Goal: Task Accomplishment & Management: Complete application form

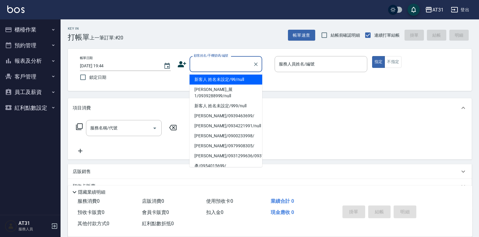
click at [228, 66] on input "顧客姓名/手機號碼/編號" at bounding box center [221, 64] width 58 height 11
type input "新客人 姓名未設定/99/null"
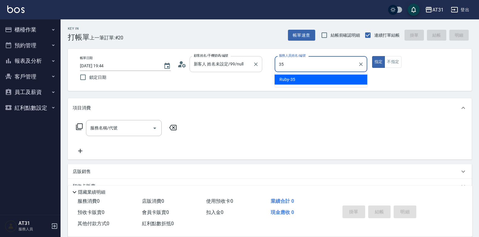
type input "Ruby-35"
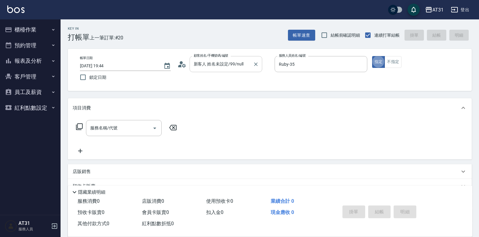
type button "true"
type input "301"
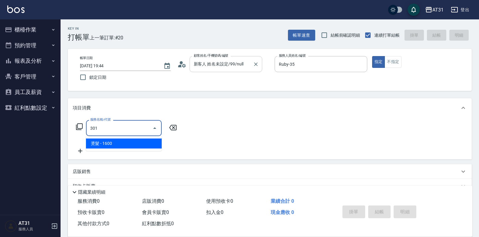
type input "160"
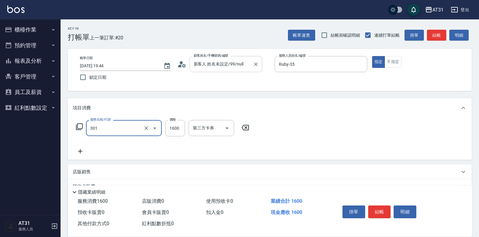
type input "燙髮(301)"
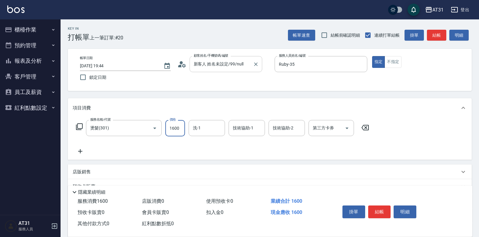
type input "1"
type input "0"
type input "149"
type input "10"
type input "1499"
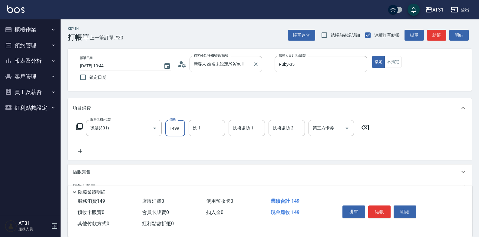
type input "140"
type input "1499"
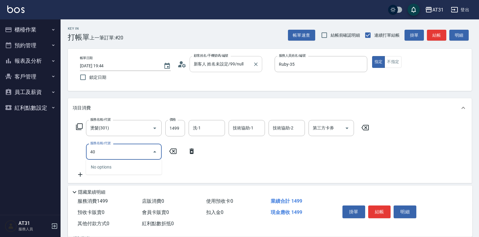
type input "401"
type input "170"
type input "剪髮(401)"
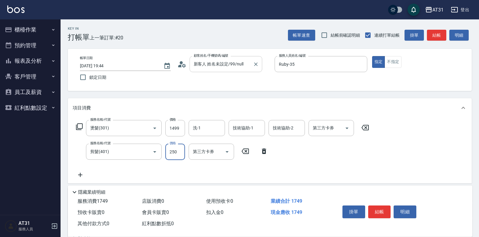
type input "150"
type input "300"
type input "170"
type input "300"
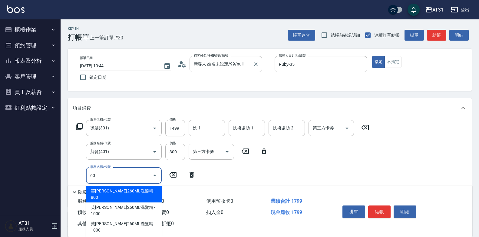
type input "609"
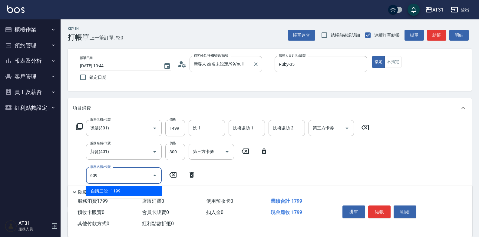
type input "290"
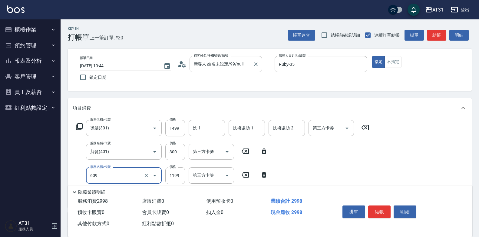
type input "自購三段(609)"
type input "180"
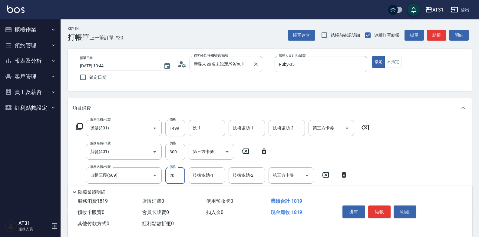
type input "200"
type input "370"
type input "2000"
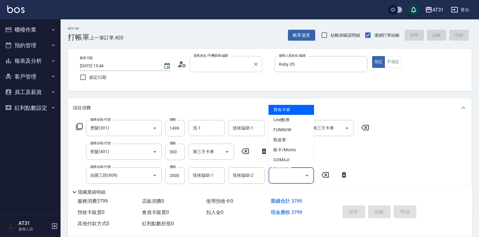
type input "[DATE] 20:47"
type input "0"
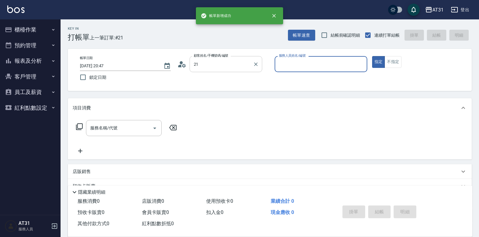
type input "[PERSON_NAME]/0934221991/null"
click at [254, 63] on icon "Clear" at bounding box center [256, 64] width 4 height 4
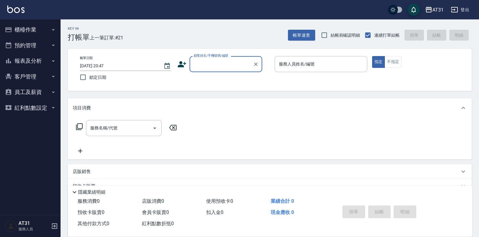
click at [237, 67] on input "顧客姓名/手機號碼/編號" at bounding box center [221, 64] width 58 height 11
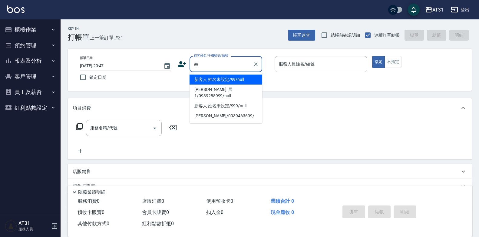
type input "新客人 姓名未設定/99/null"
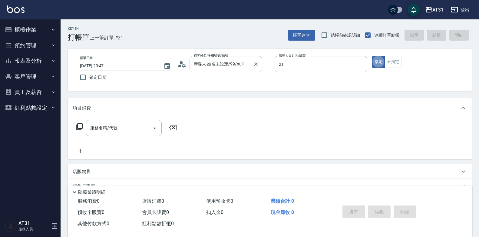
type input "湯湯-21"
click at [398, 64] on button "不指定" at bounding box center [393, 62] width 17 height 12
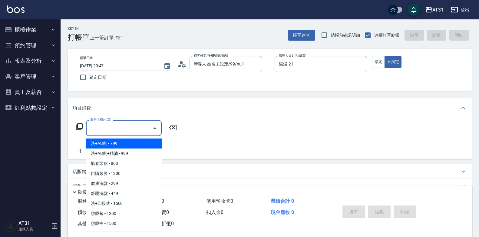
click at [137, 129] on input "服務名稱/代號" at bounding box center [119, 128] width 61 height 11
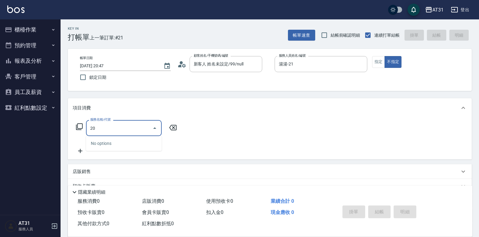
type input "201"
type input "20"
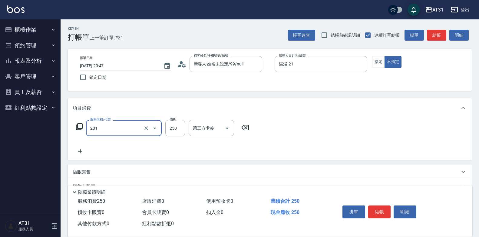
type input "洗髮(201)"
type input "0"
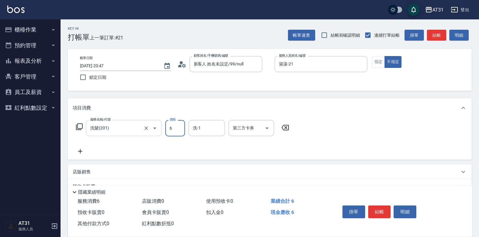
type input "60"
type input "600"
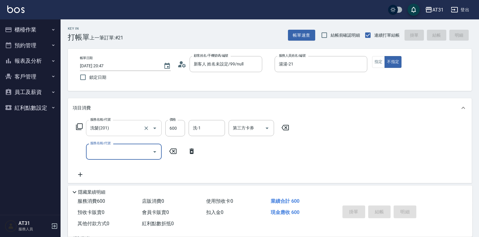
type input "[DATE] 20:48"
type input "0"
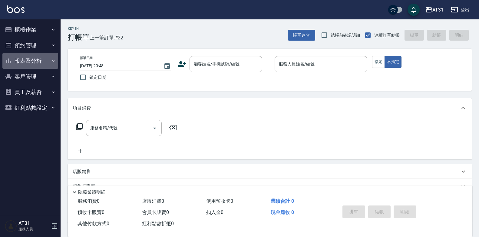
click at [36, 62] on button "報表及分析" at bounding box center [30, 61] width 56 height 16
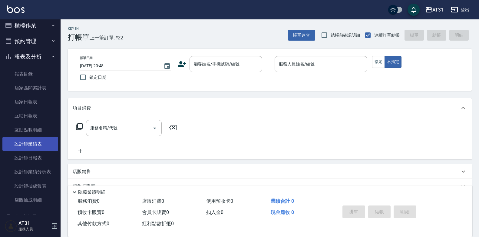
scroll to position [30, 0]
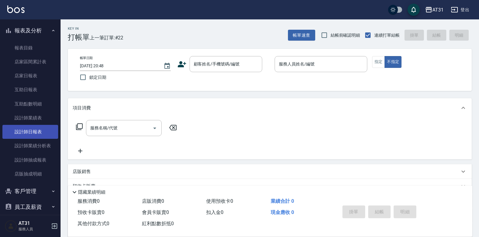
click at [22, 127] on link "設計師日報表" at bounding box center [30, 132] width 56 height 14
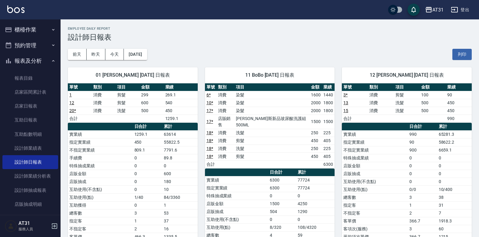
click at [36, 32] on button "櫃檯作業" at bounding box center [30, 30] width 56 height 16
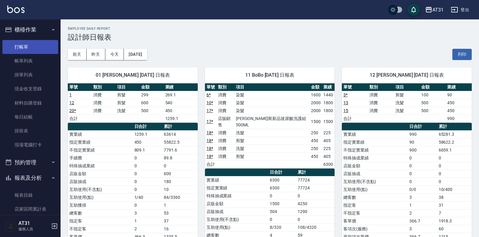
click at [38, 42] on link "打帳單" at bounding box center [30, 47] width 56 height 14
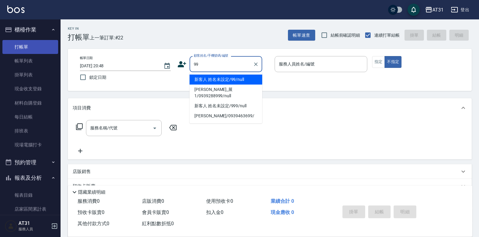
type input "新客人 姓名未設定/99/null"
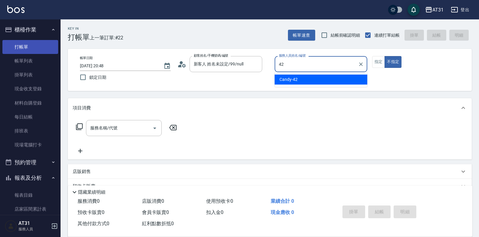
type input "Candy-42"
type button "false"
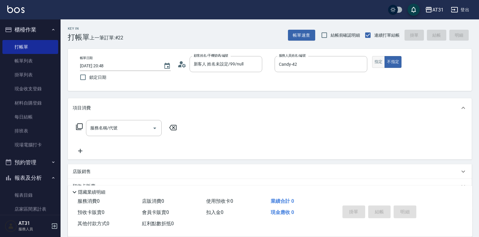
click at [379, 60] on button "指定" at bounding box center [378, 62] width 13 height 12
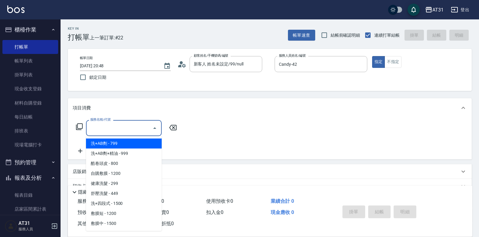
click at [125, 130] on input "服務名稱/代號" at bounding box center [119, 128] width 61 height 11
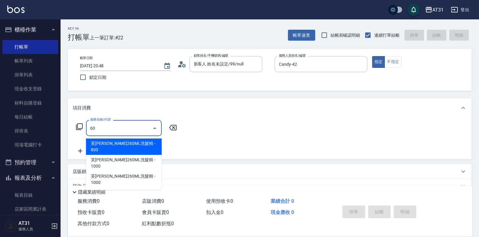
type input "608"
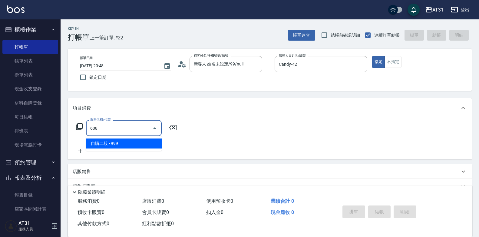
type input "90"
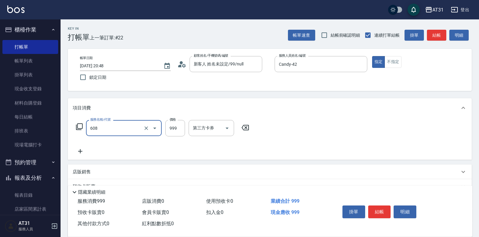
type input "自購二段(608)"
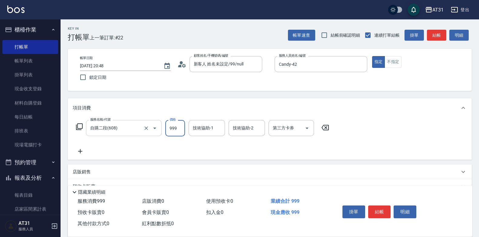
type input "0"
type input "200"
type input "2000"
type input "6"
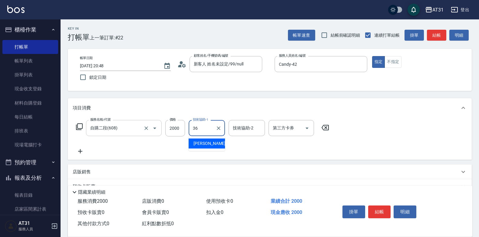
type input "[PERSON_NAME]-36"
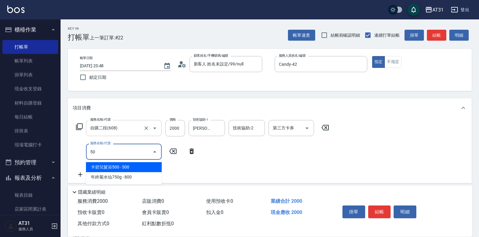
type input "501"
type input "360"
type input "染髮(501)"
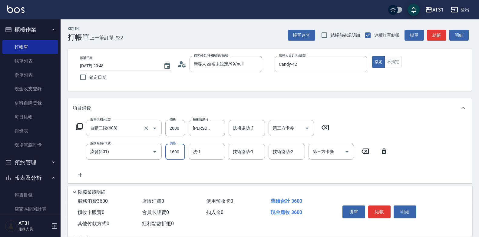
type input "1"
type input "200"
type input "150"
type input "350"
type input "1500"
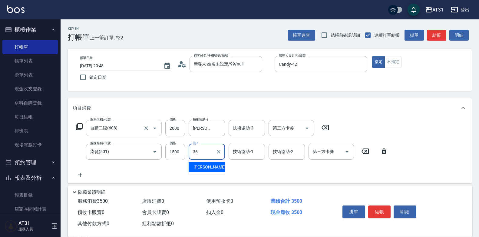
type input "[PERSON_NAME]-36"
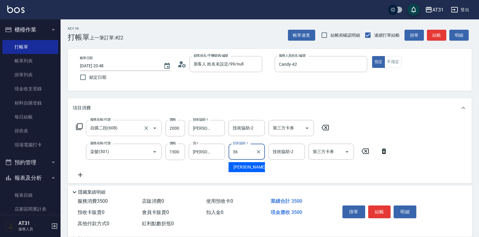
type input "[PERSON_NAME]-36"
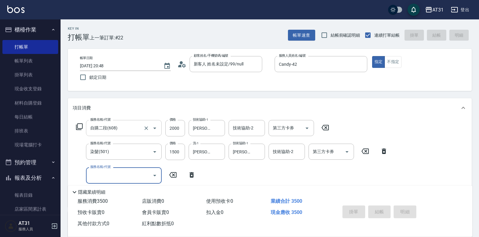
type input "[DATE] 20:53"
type input "0"
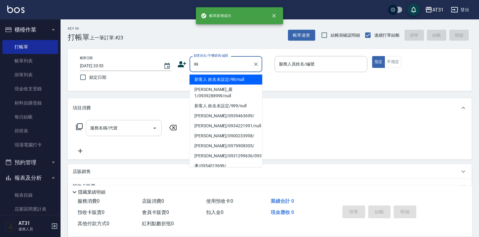
type input "新客人 姓名未設定/99/null"
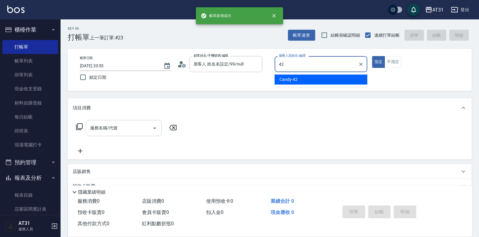
type input "Candy-42"
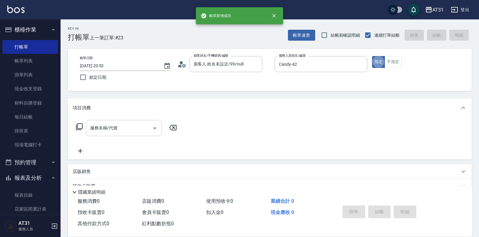
type button "true"
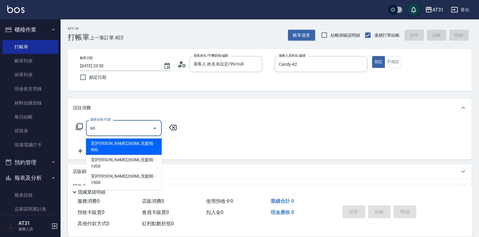
type input "609"
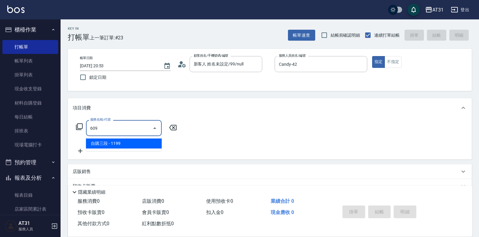
type input "110"
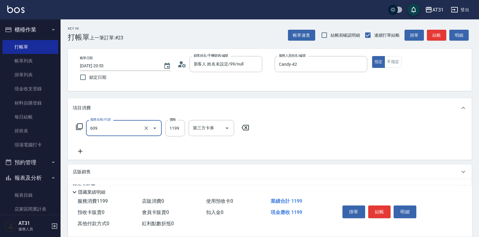
type input "自購三段(609)"
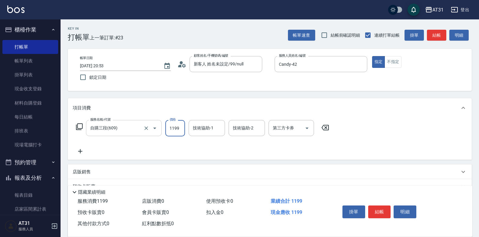
type input "0"
type input "25"
type input "20"
type input "250"
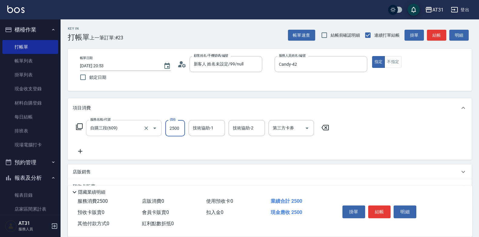
type input "2500"
type input "Lyan-45"
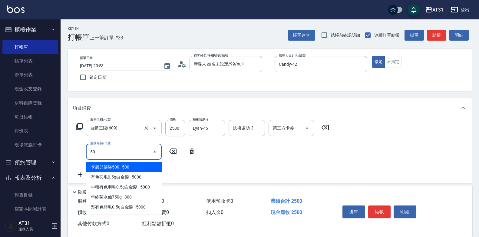
type input "501"
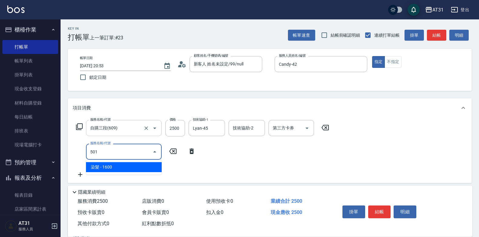
type input "410"
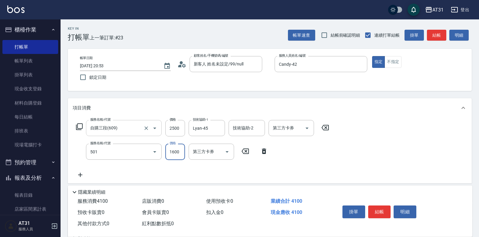
type input "染髮(501)"
type input "1"
type input "250"
type input "168"
type input "410"
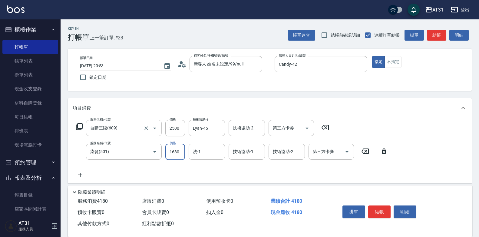
type input "1680"
type input "Lyan-45"
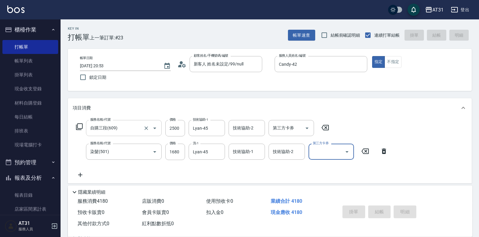
type input "0"
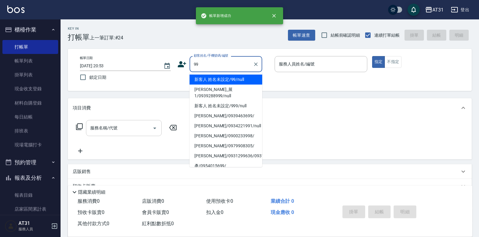
type input "新客人 姓名未設定/99/null"
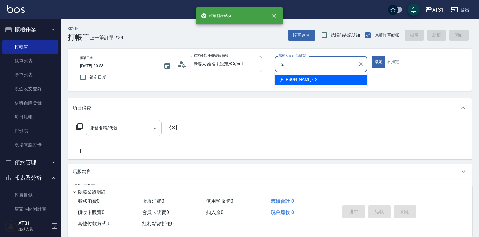
type input "[PERSON_NAME]-12"
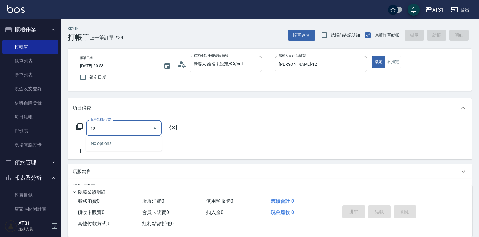
type input "401"
type input "20"
type input "剪髮(401)"
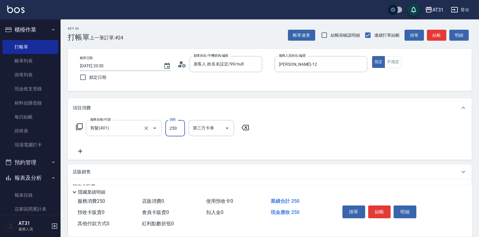
type input "0"
type input "600"
type input "60"
type input "600"
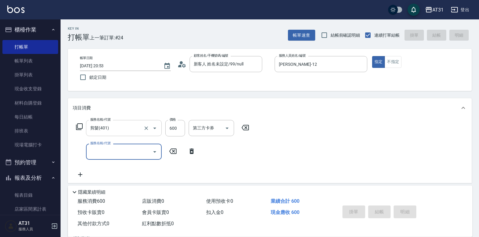
type input "0"
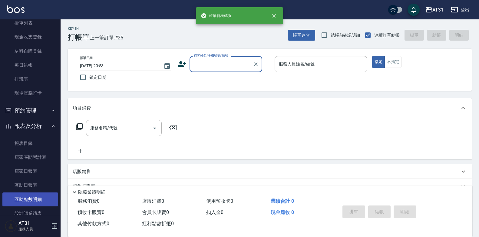
scroll to position [61, 0]
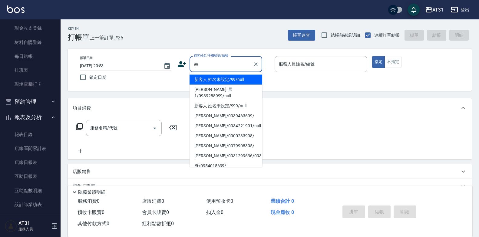
type input "新客人 姓名未設定/99/null"
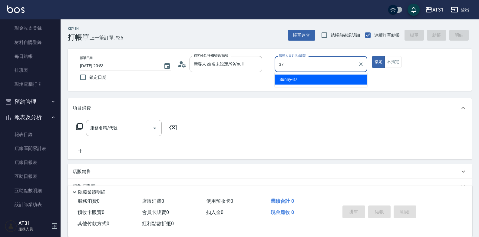
type input "Sunny-37"
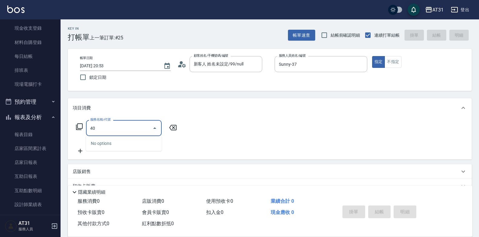
type input "401"
type input "20"
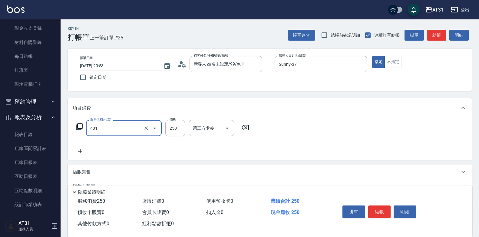
type input "剪髮(401)"
type input "0"
type input "30"
type input "300"
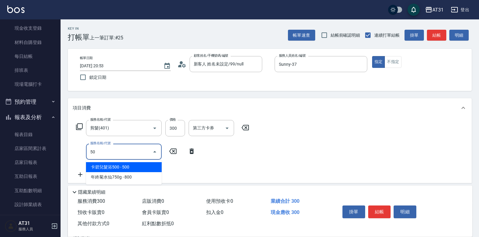
type input "501"
type input "190"
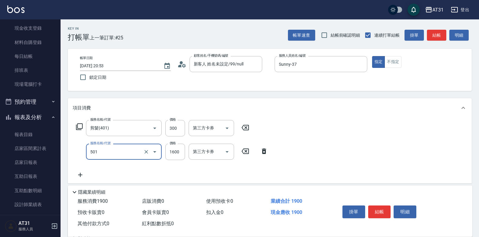
type input "染髮(501)"
type input "30"
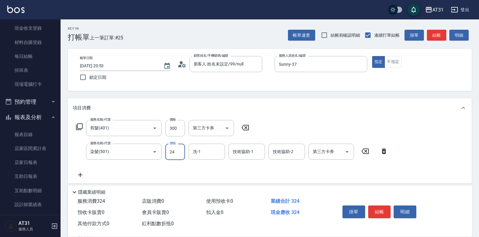
type input "249"
type input "270"
type input "2499"
type input "鳳梨-41"
type input "441"
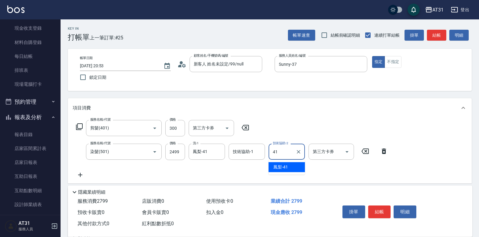
type input "鳳梨-41"
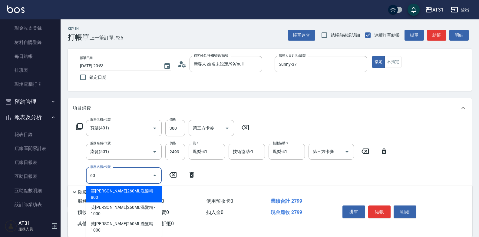
type input "609"
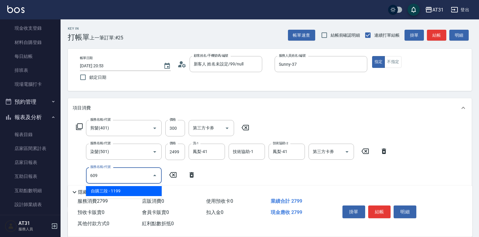
type input "390"
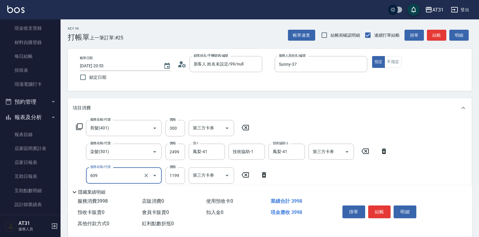
type input "自購三段(609)"
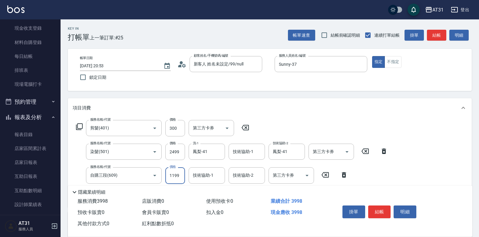
type input "1"
type input "280"
type input "160"
type input "430"
type input "1600"
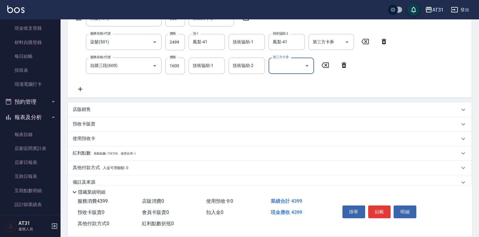
scroll to position [121, 0]
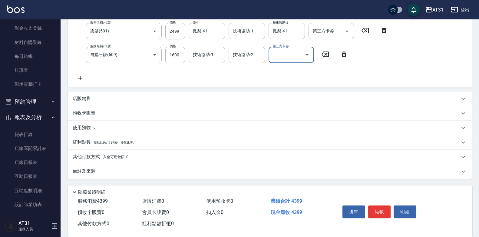
click at [106, 156] on span "入金可用餘額: 0" at bounding box center [116, 157] width 26 height 4
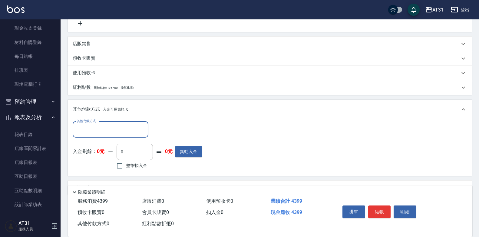
scroll to position [192, 0]
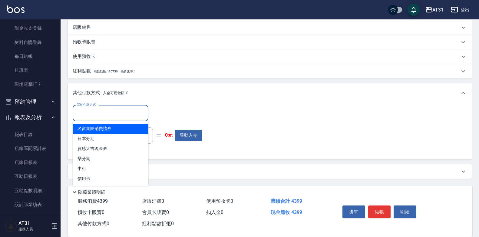
click at [103, 116] on input "其他付款方式" at bounding box center [110, 113] width 70 height 11
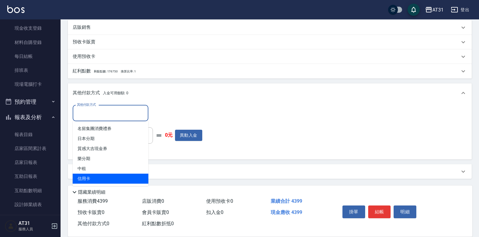
click at [103, 178] on span "信用卡" at bounding box center [111, 179] width 76 height 10
type input "信用卡"
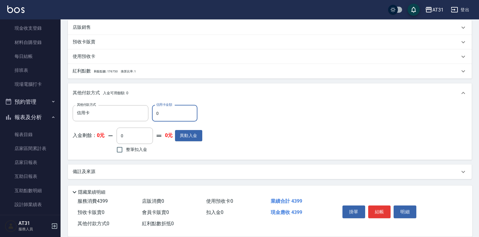
drag, startPoint x: 161, startPoint y: 115, endPoint x: 155, endPoint y: 114, distance: 6.1
click at [155, 115] on input "0" at bounding box center [174, 113] width 45 height 16
type input "43"
type input "390"
type input "4399"
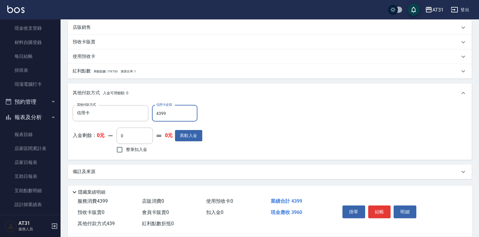
type input "0"
type input "4399"
click at [378, 205] on button "結帳" at bounding box center [380, 211] width 23 height 13
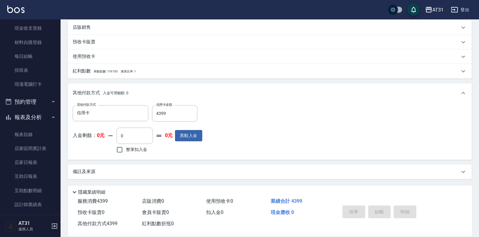
type input "[DATE] 21:00"
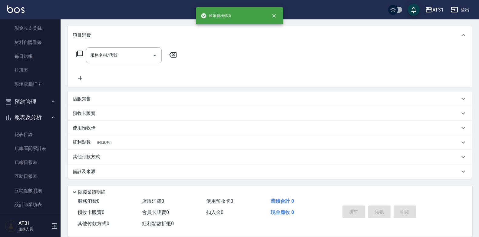
scroll to position [0, 0]
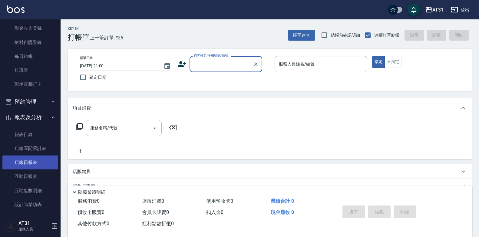
click at [18, 165] on link "店家日報表" at bounding box center [30, 162] width 56 height 14
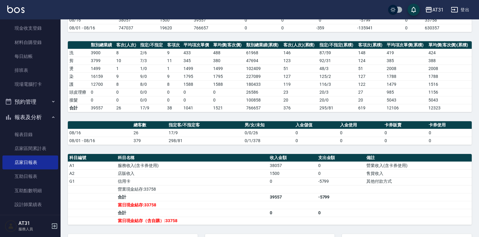
scroll to position [63, 0]
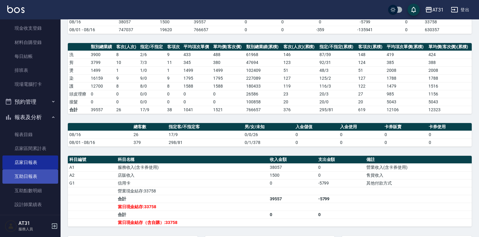
click at [15, 173] on link "互助日報表" at bounding box center [30, 176] width 56 height 14
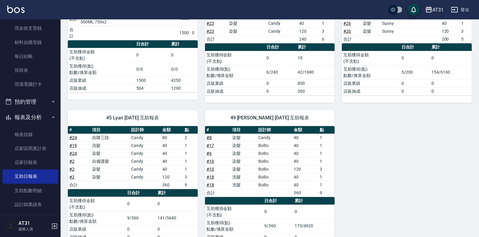
scroll to position [121, 0]
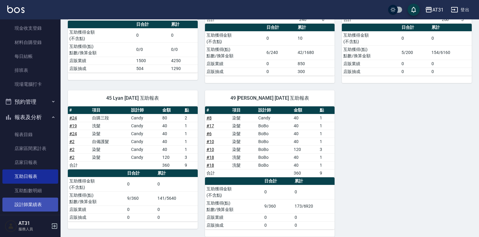
click at [29, 202] on link "設計師業績表" at bounding box center [30, 205] width 56 height 14
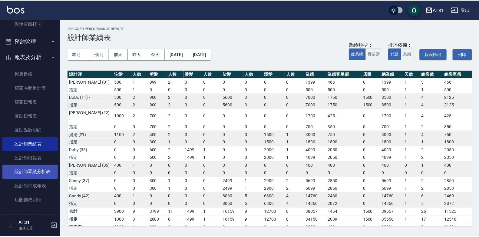
scroll to position [121, 0]
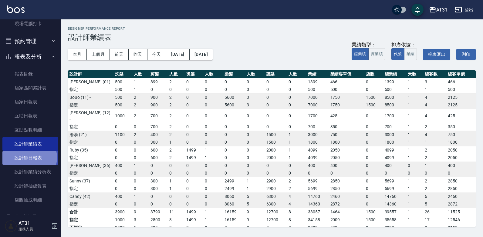
click at [29, 158] on link "設計師日報表" at bounding box center [30, 158] width 56 height 14
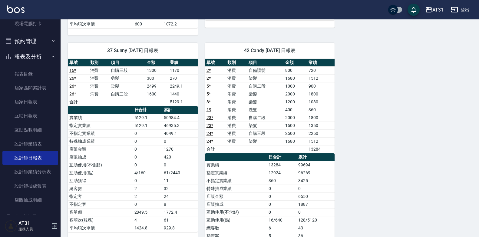
scroll to position [497, 0]
